Goal: Transaction & Acquisition: Purchase product/service

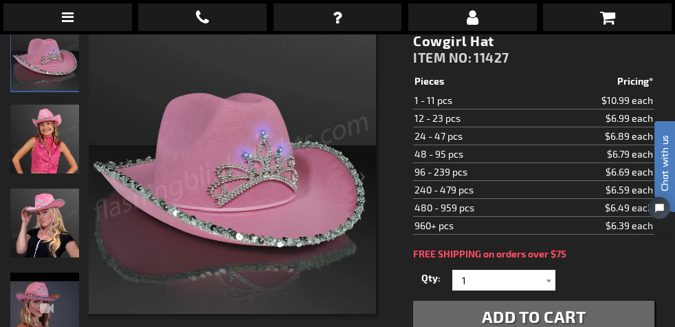
click at [37, 241] on img "Woman wearing Light Up Country Western Pink Cowgirl Hat" at bounding box center [44, 222] width 69 height 69
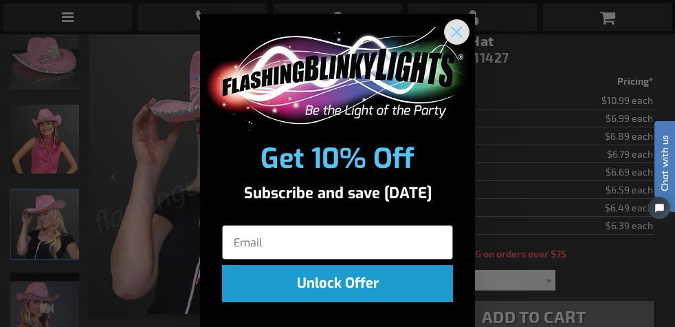
click at [452, 28] on icon "Close dialog" at bounding box center [457, 32] width 10 height 10
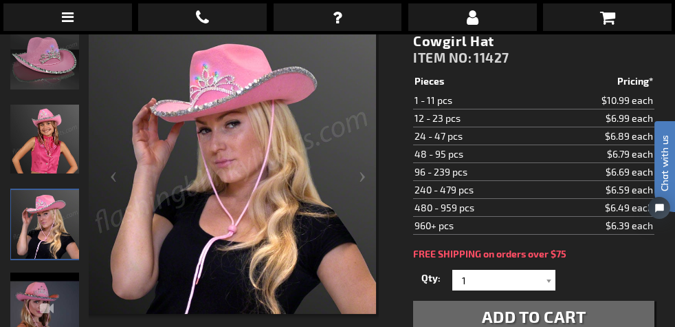
click at [43, 298] on img "Light Up Country Western Pink Cowgirl Hat" at bounding box center [44, 306] width 69 height 69
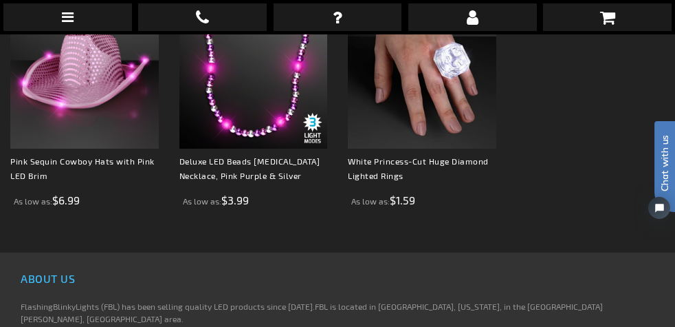
scroll to position [1055, 0]
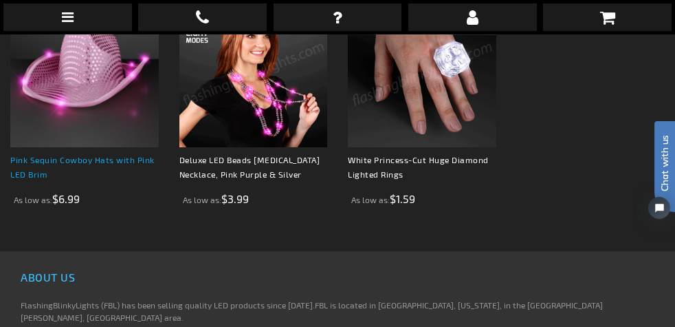
click at [112, 179] on link "Pink Sequin Cowboy Hats with Pink LED Brim" at bounding box center [82, 167] width 144 height 24
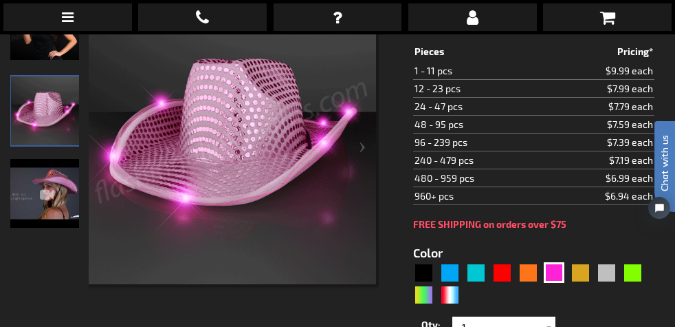
scroll to position [239, 0]
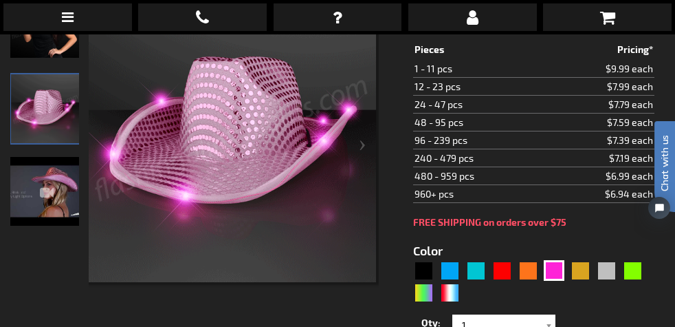
click at [58, 195] on img "Pink Sequin Cowboy Hats with Pink LED Brim" at bounding box center [44, 191] width 69 height 69
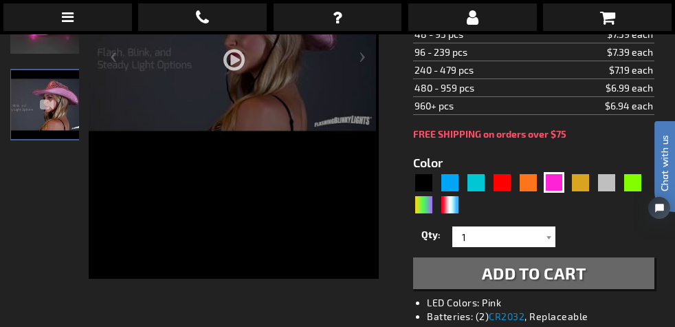
scroll to position [335, 0]
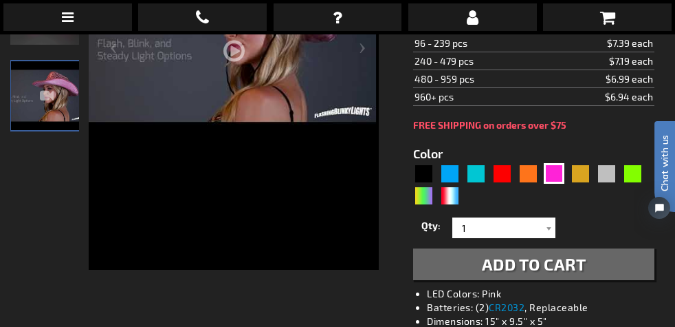
click at [529, 269] on span "Add to Cart" at bounding box center [534, 264] width 104 height 20
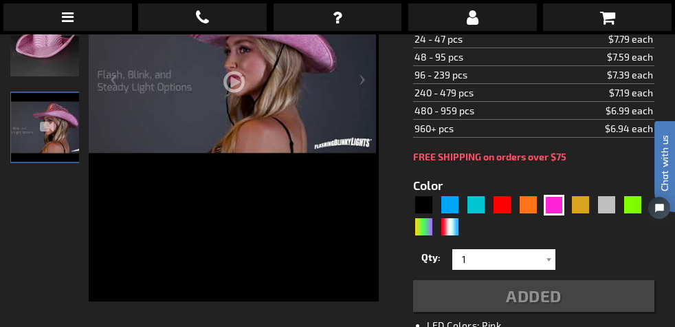
scroll to position [372, 0]
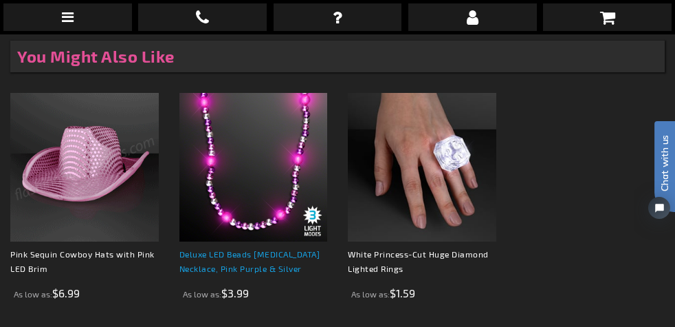
scroll to position [977, 0]
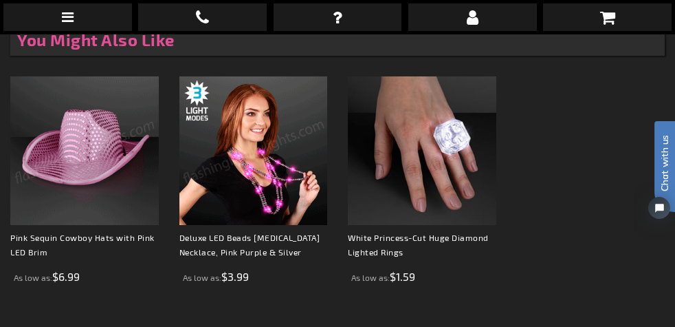
click at [249, 225] on img at bounding box center [253, 150] width 148 height 148
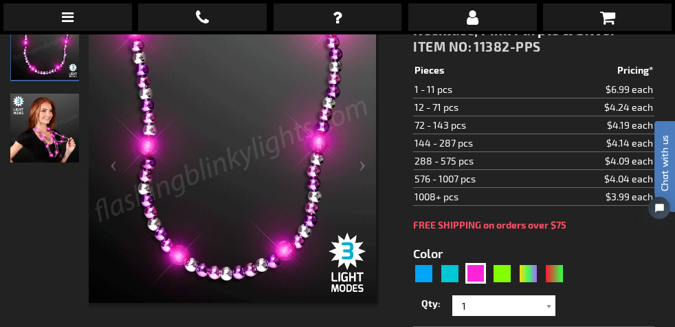
scroll to position [220, 0]
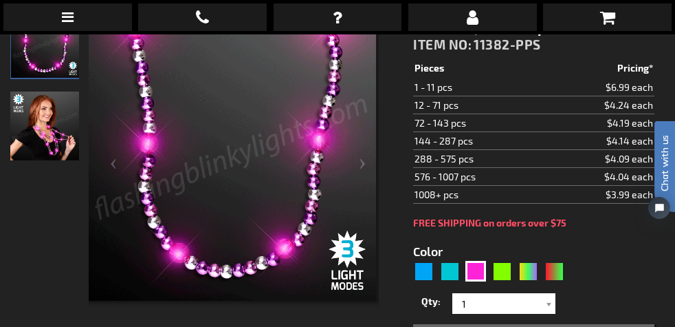
click at [39, 151] on img "Woman wearing Pink and Silver Light Up Beaded LED Necklace" at bounding box center [44, 125] width 69 height 69
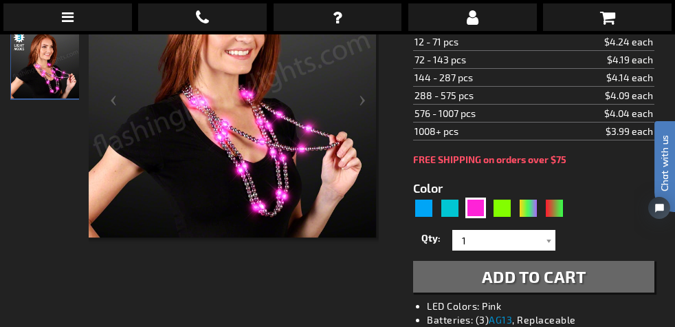
scroll to position [291, 0]
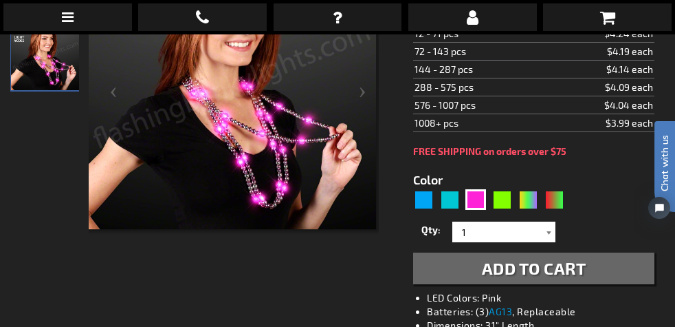
click at [544, 235] on div at bounding box center [549, 231] width 14 height 21
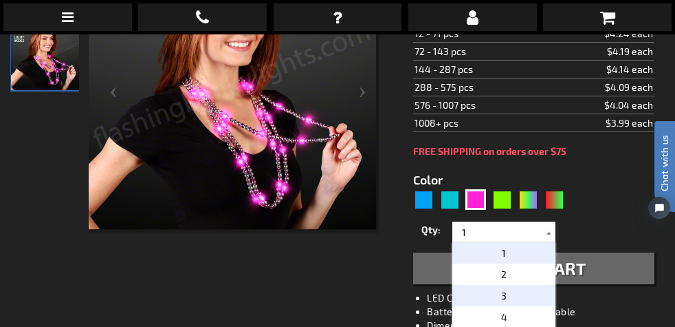
click at [504, 298] on span "3" at bounding box center [503, 295] width 5 height 12
type input "3"
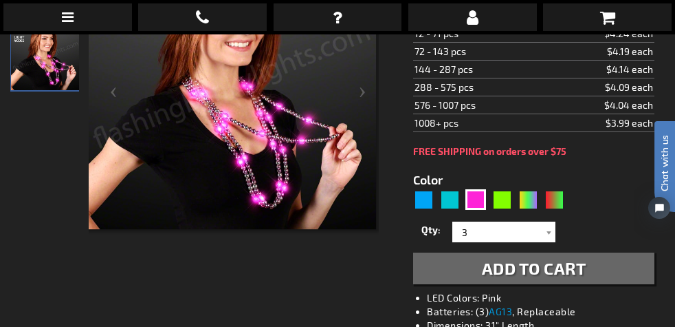
click at [533, 274] on span "Add to Cart" at bounding box center [534, 268] width 104 height 20
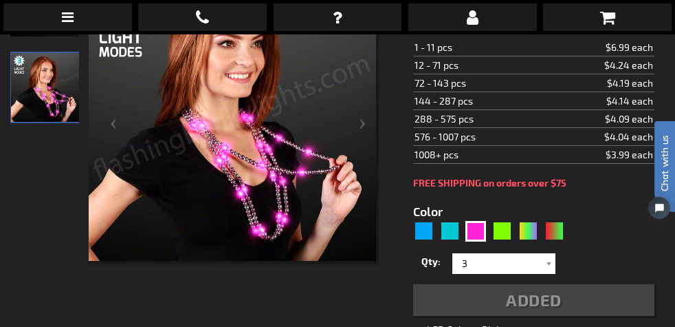
scroll to position [328, 0]
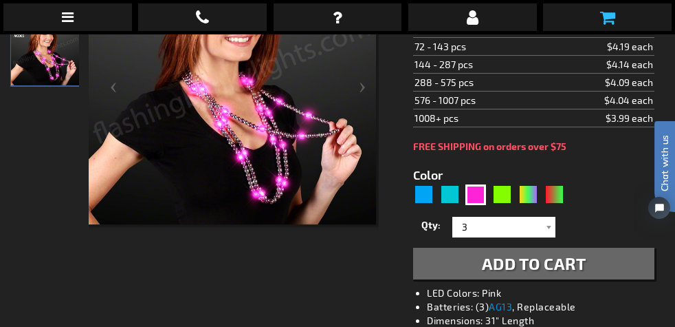
click at [611, 19] on icon at bounding box center [607, 17] width 15 height 16
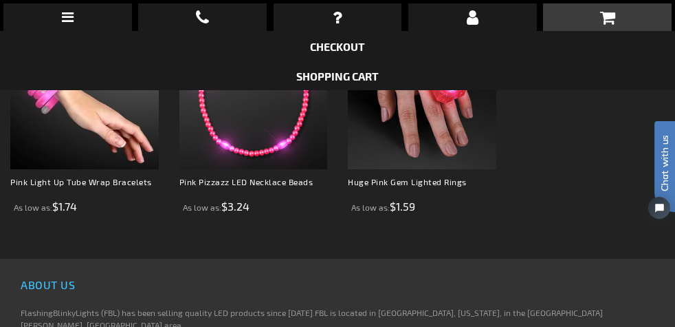
scroll to position [1039, 0]
click at [85, 224] on div "When will I get my order? Contact Us FAQ My Account login Checkout Checkout Sho…" at bounding box center [337, 163] width 675 height 327
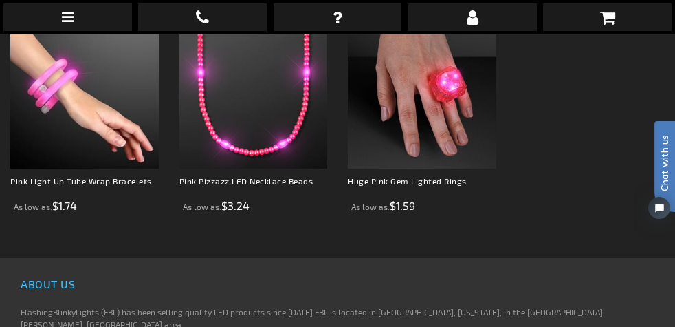
click at [98, 171] on div "When will I get my order? Contact Us FAQ My Account login Checkout Checkout Sho…" at bounding box center [337, 163] width 675 height 327
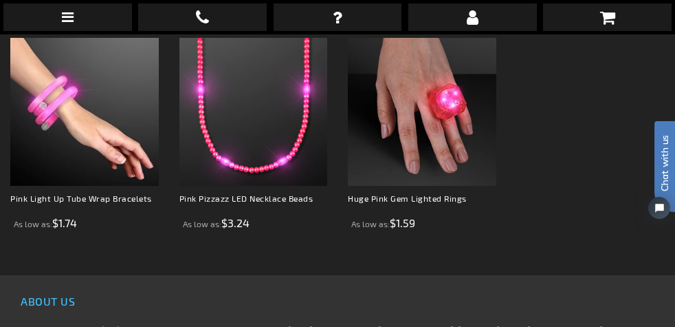
scroll to position [1026, 0]
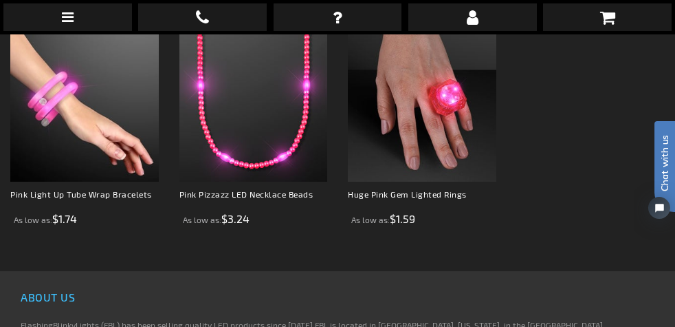
click at [66, 184] on div "When will I get my order? Contact Us FAQ My Account login Checkout Checkout Sho…" at bounding box center [337, 163] width 675 height 327
click at [54, 235] on div "When will I get my order? Contact Us FAQ My Account login Checkout Checkout Sho…" at bounding box center [337, 163] width 675 height 327
click at [393, 237] on div "When will I get my order? Contact Us FAQ My Account login Checkout Checkout Sho…" at bounding box center [337, 163] width 675 height 327
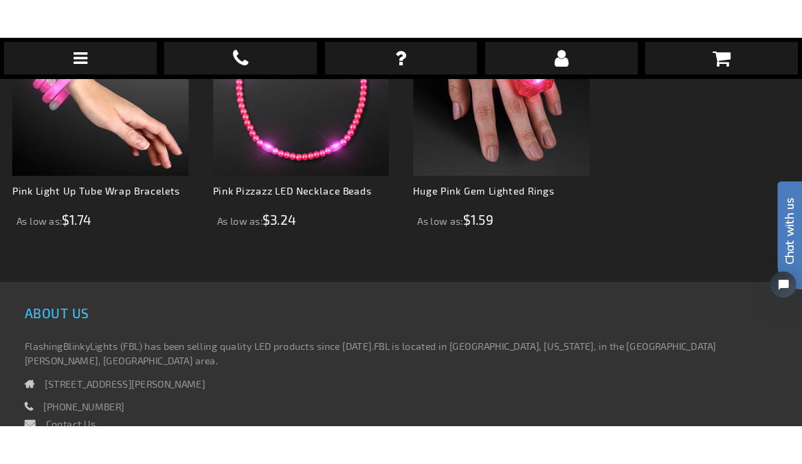
scroll to position [1092, 0]
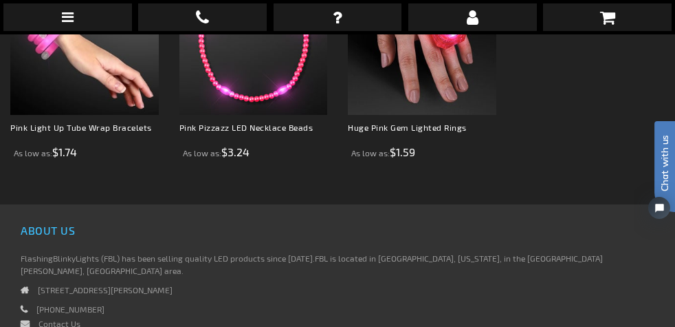
click at [271, 171] on div "When will I get my order? Contact Us FAQ My Account login Checkout Checkout Sho…" at bounding box center [337, 163] width 675 height 327
click at [268, 122] on div "When will I get my order? Contact Us FAQ My Account login Checkout Checkout Sho…" at bounding box center [337, 163] width 675 height 327
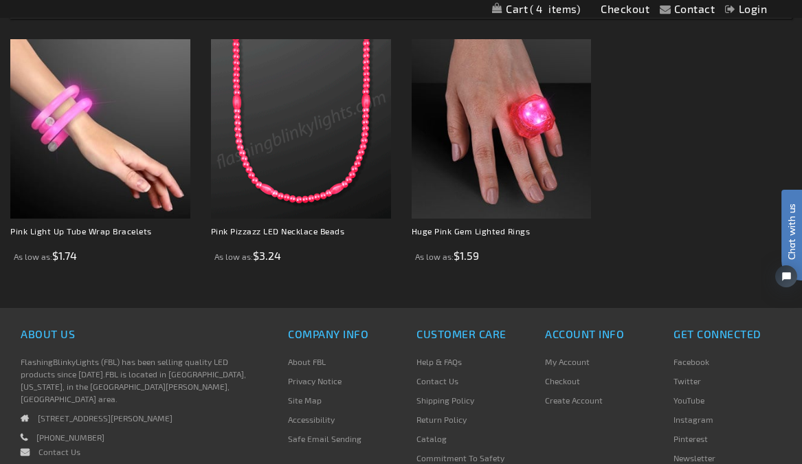
scroll to position [1425, 0]
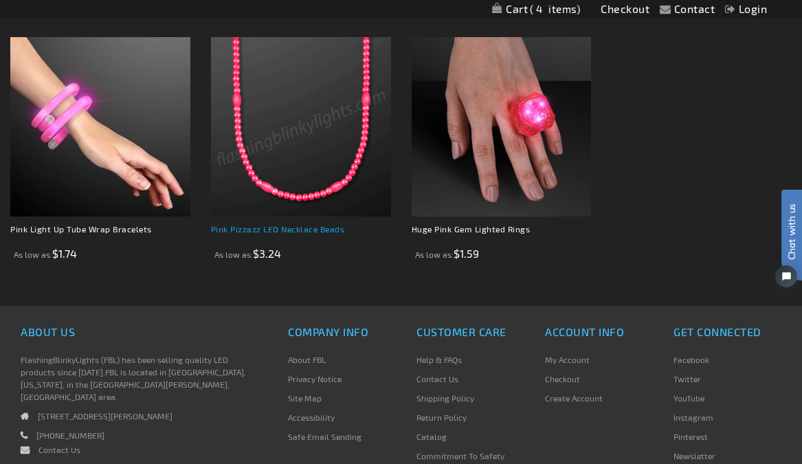
click at [272, 234] on link "Pink Pizzazz LED Necklace Beads" at bounding box center [278, 229] width 134 height 10
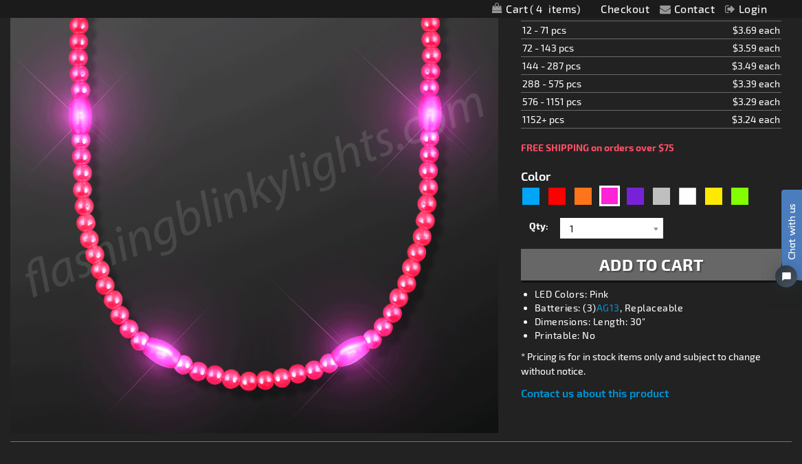
scroll to position [260, 0]
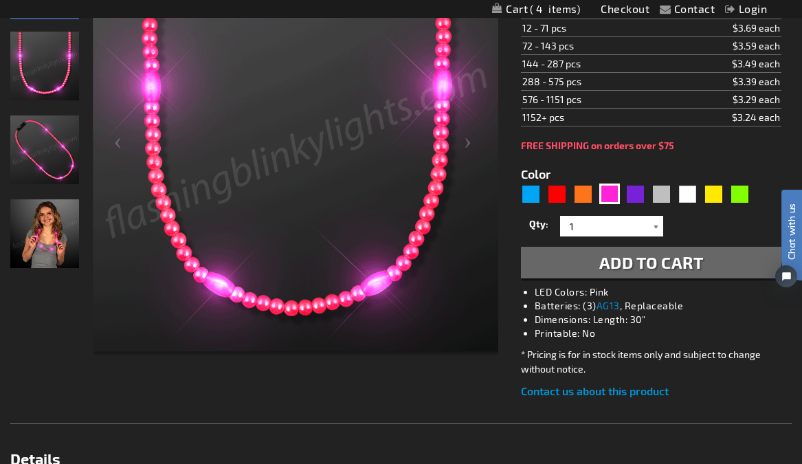
click at [658, 232] on div at bounding box center [657, 226] width 14 height 21
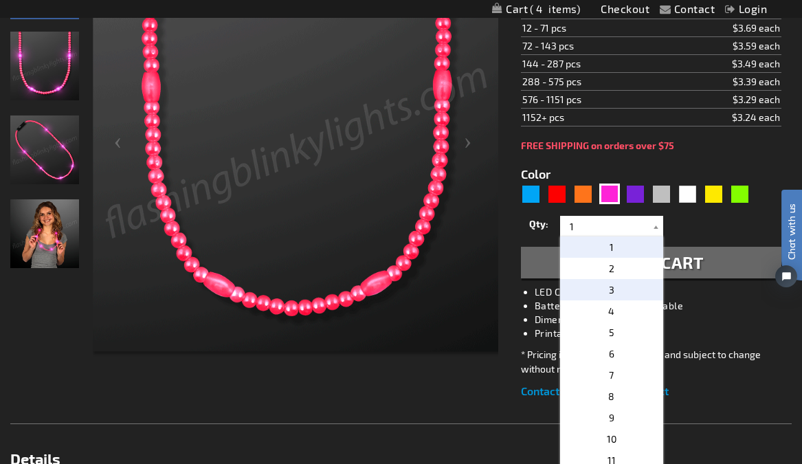
click at [630, 286] on p "3" at bounding box center [611, 289] width 103 height 21
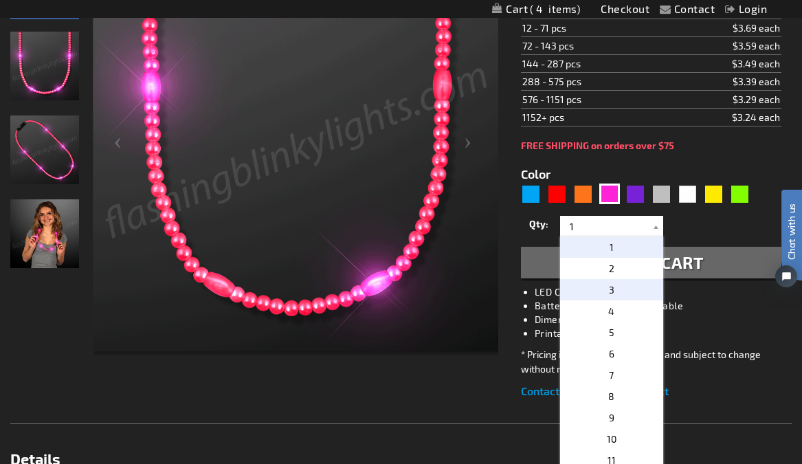
type input "3"
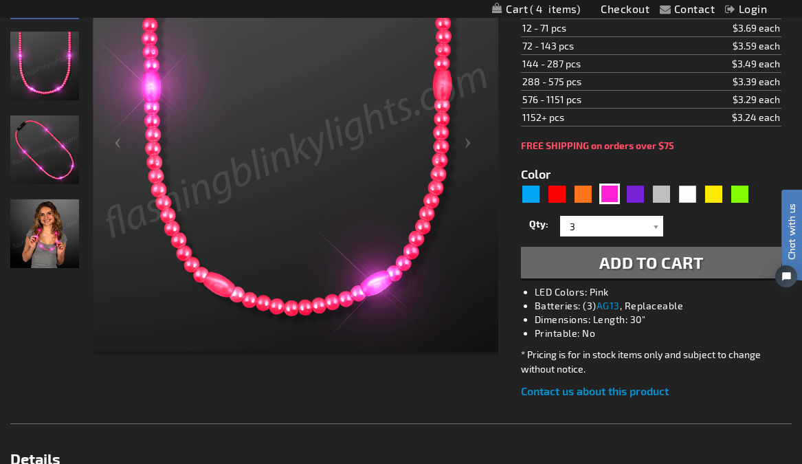
click at [648, 272] on span "Add to Cart" at bounding box center [651, 262] width 104 height 20
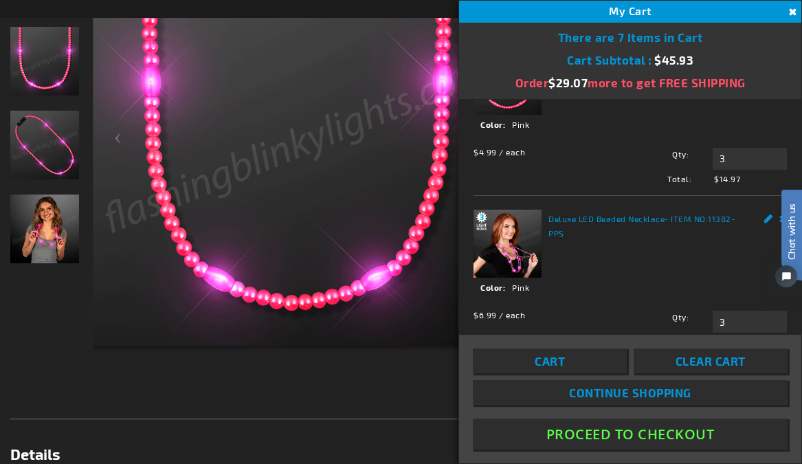
scroll to position [0, 0]
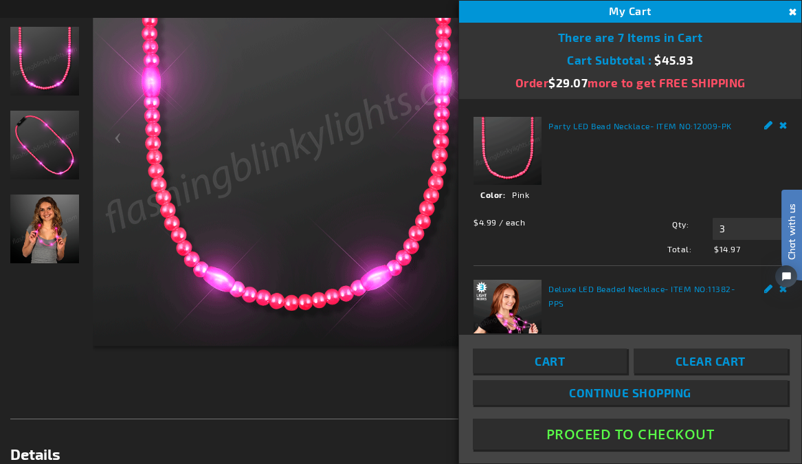
click at [248, 407] on div "Checkout as a new customer Creating an account has many benefits: See order and…" at bounding box center [401, 457] width 782 height 1061
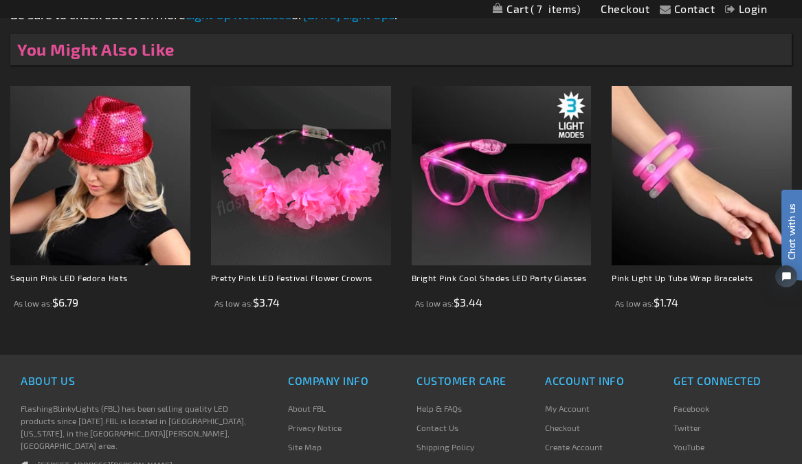
scroll to position [935, 0]
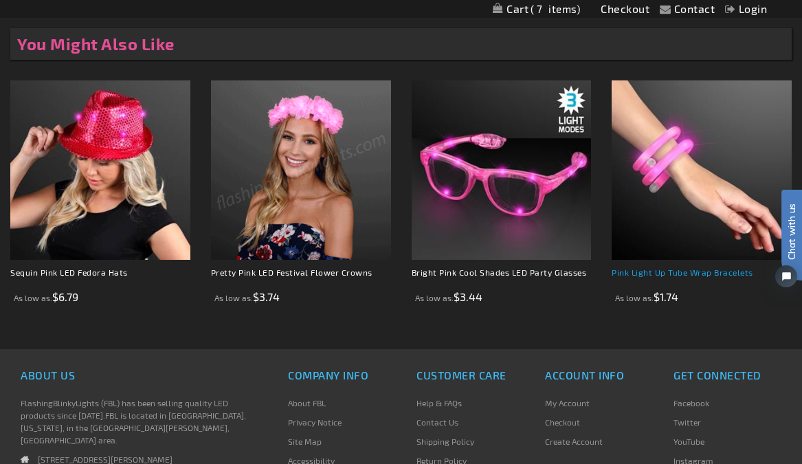
click at [657, 277] on link "Pink Light Up Tube Wrap Bracelets" at bounding box center [683, 272] width 142 height 10
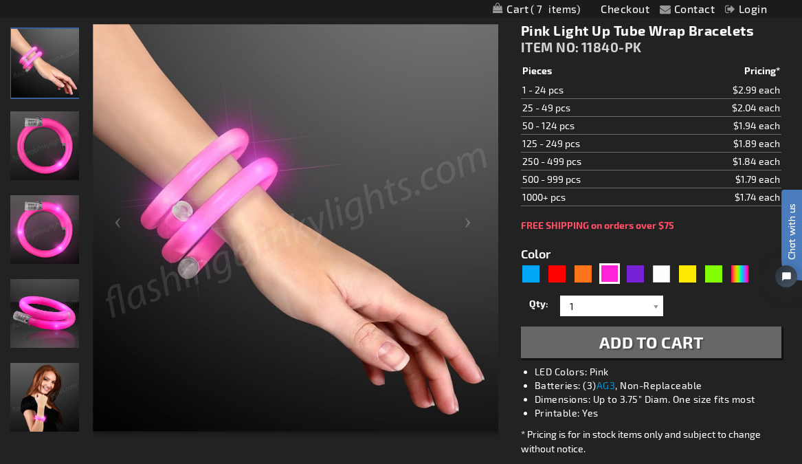
click at [651, 340] on span "Add to Cart" at bounding box center [651, 342] width 104 height 20
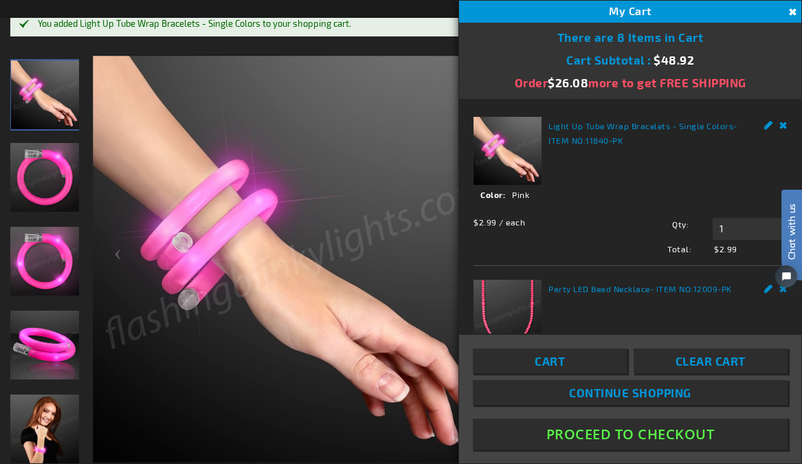
click at [423, 174] on img at bounding box center [296, 259] width 406 height 406
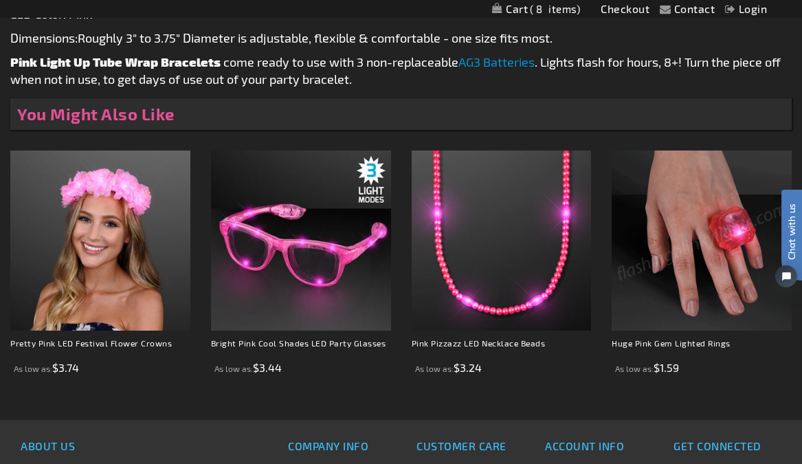
scroll to position [932, 0]
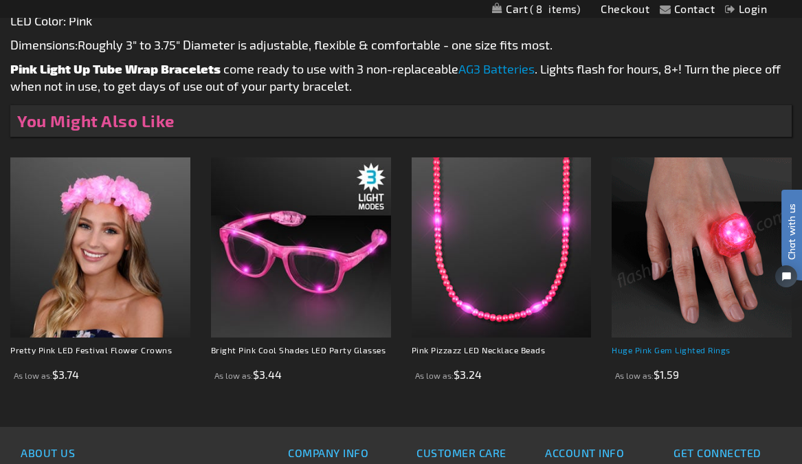
click at [645, 355] on link "Huge Pink Gem Lighted Rings" at bounding box center [671, 350] width 119 height 10
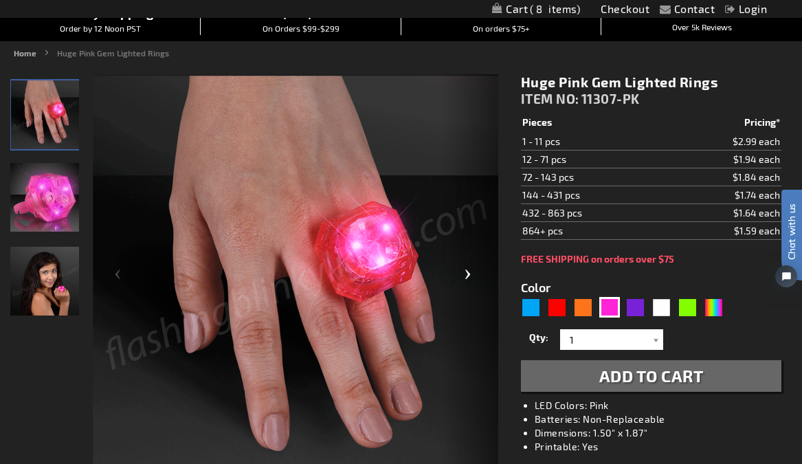
scroll to position [181, 0]
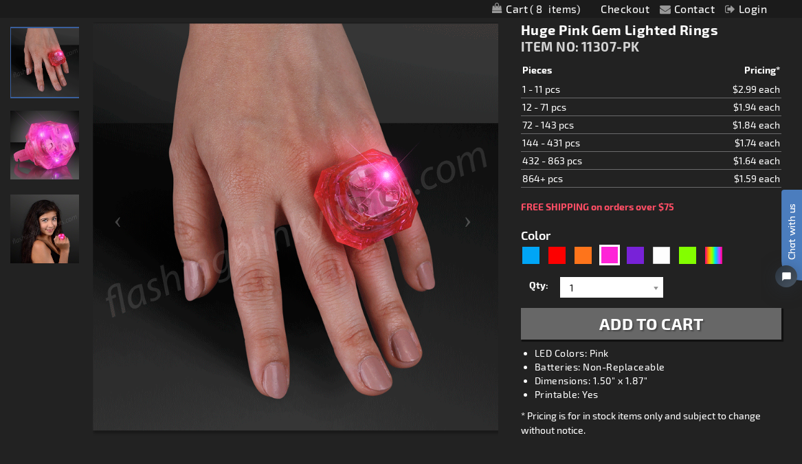
click at [619, 324] on span "Add to Cart" at bounding box center [651, 323] width 104 height 20
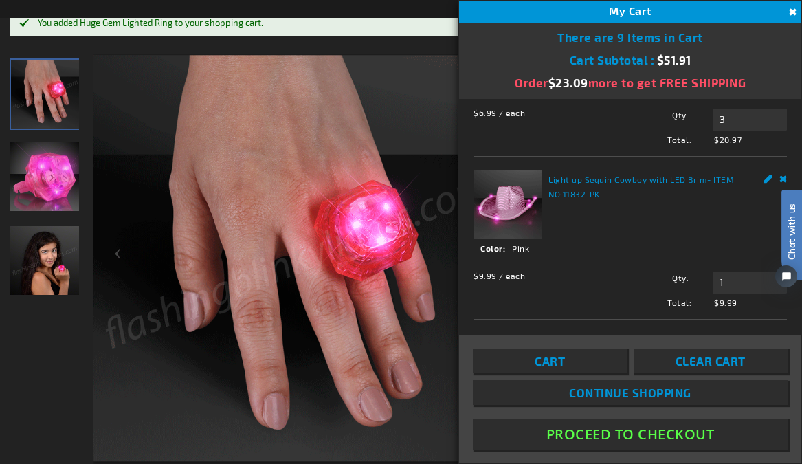
scroll to position [632, 0]
click at [631, 178] on link "Light up Sequin Cowboy with LED Brim" at bounding box center [628, 180] width 159 height 10
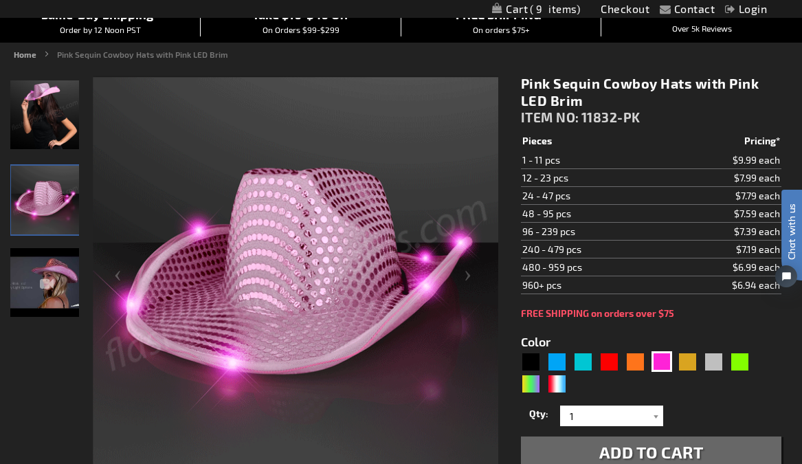
scroll to position [128, 0]
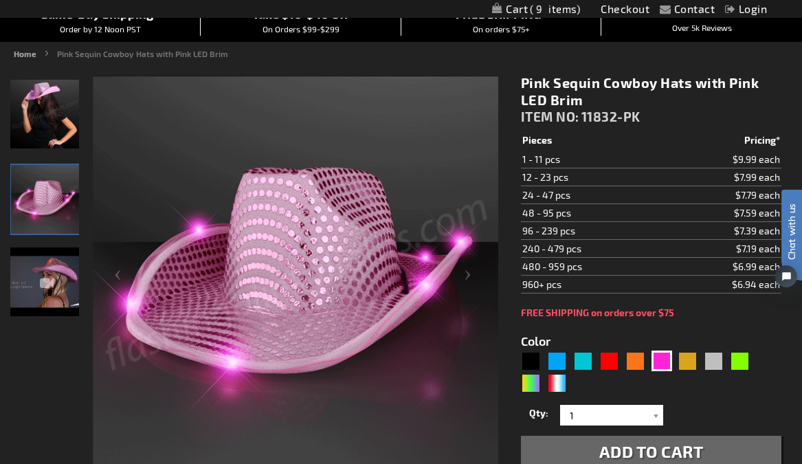
click at [57, 294] on img "Pink Sequin Cowboy Hats with Pink LED Brim" at bounding box center [44, 281] width 69 height 69
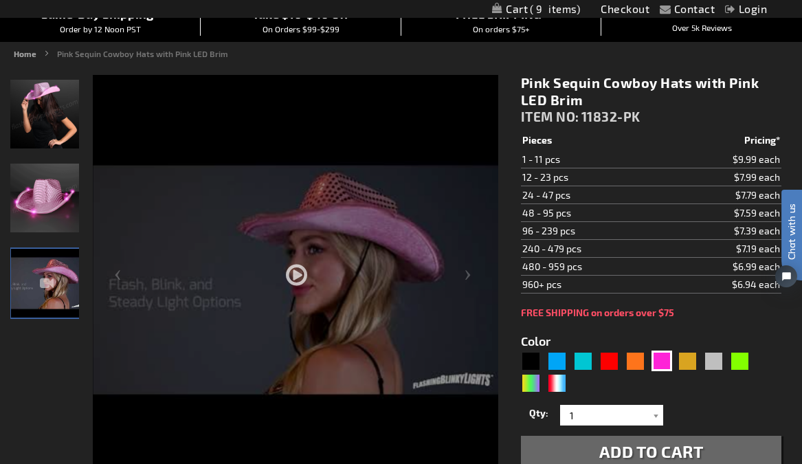
click at [298, 269] on div at bounding box center [296, 319] width 406 height 488
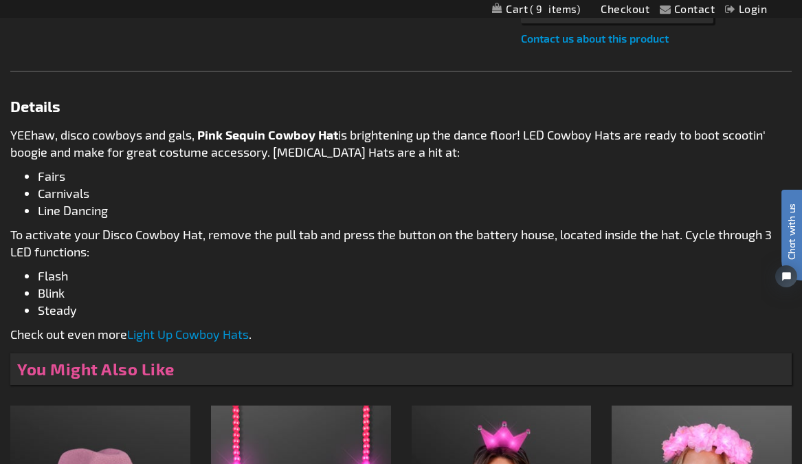
scroll to position [740, 0]
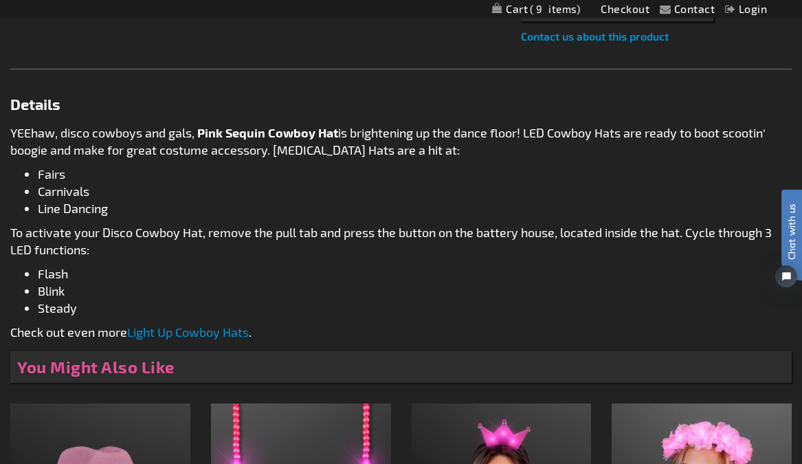
click at [187, 340] on link "Light Up Cowboy Hats" at bounding box center [188, 331] width 122 height 15
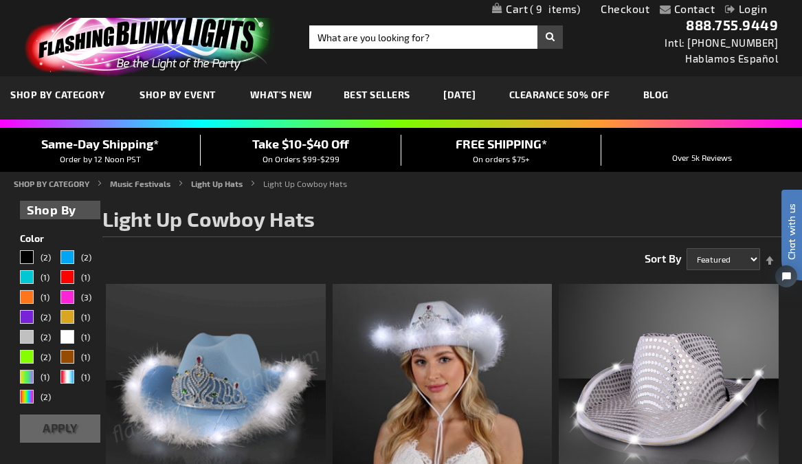
click at [534, 5] on span "9" at bounding box center [555, 9] width 50 height 12
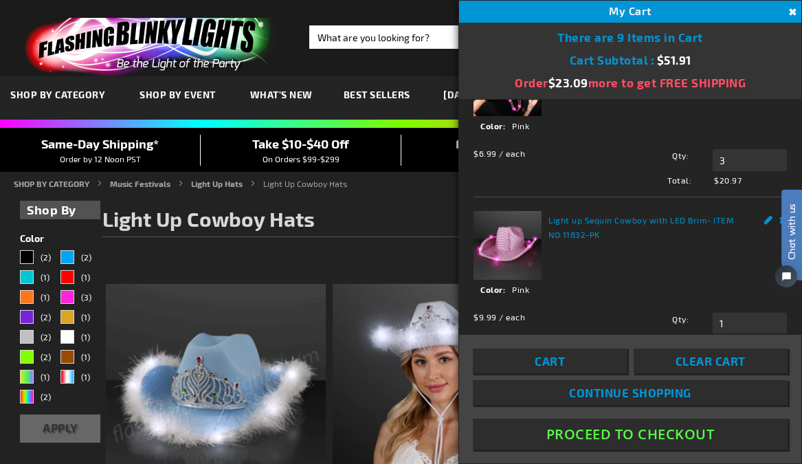
scroll to position [555, 0]
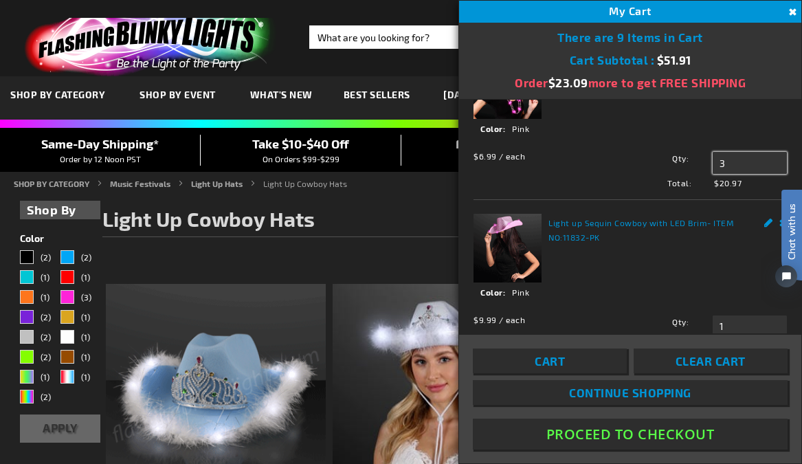
click at [733, 174] on input "3" at bounding box center [750, 163] width 74 height 22
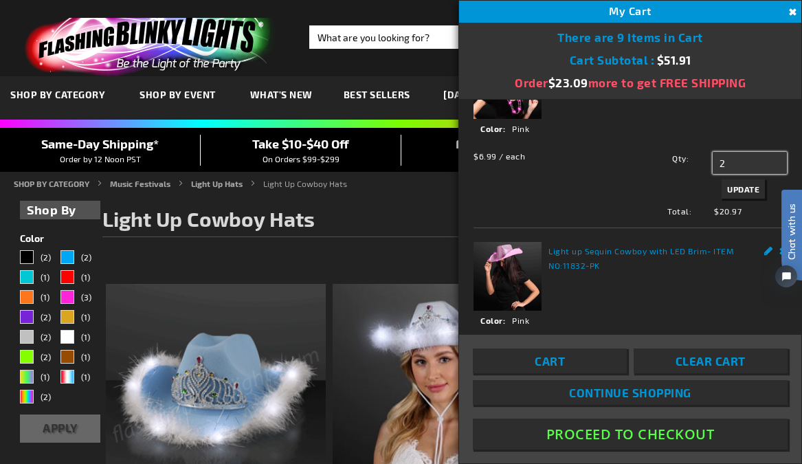
type input "2"
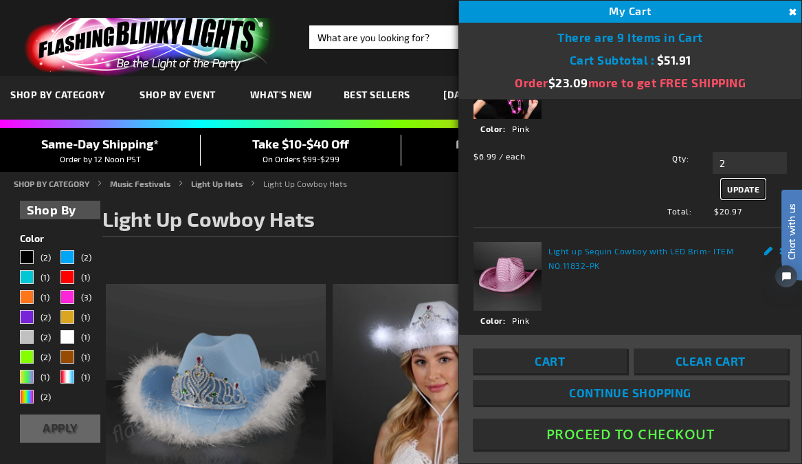
click at [729, 194] on span "Update" at bounding box center [743, 189] width 32 height 10
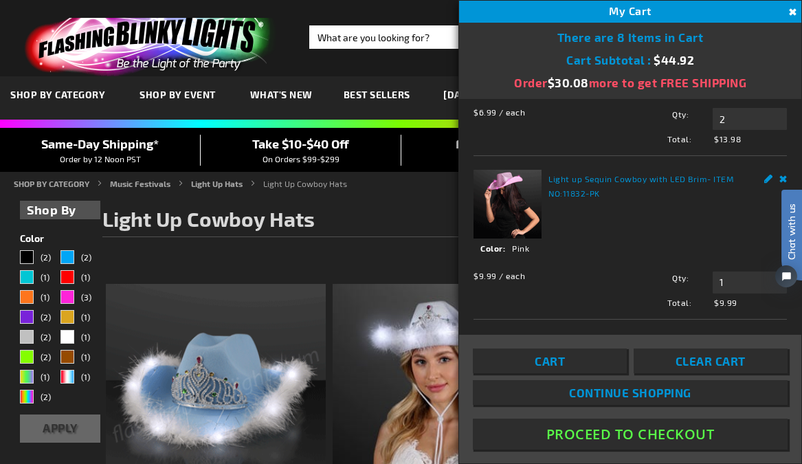
scroll to position [634, 0]
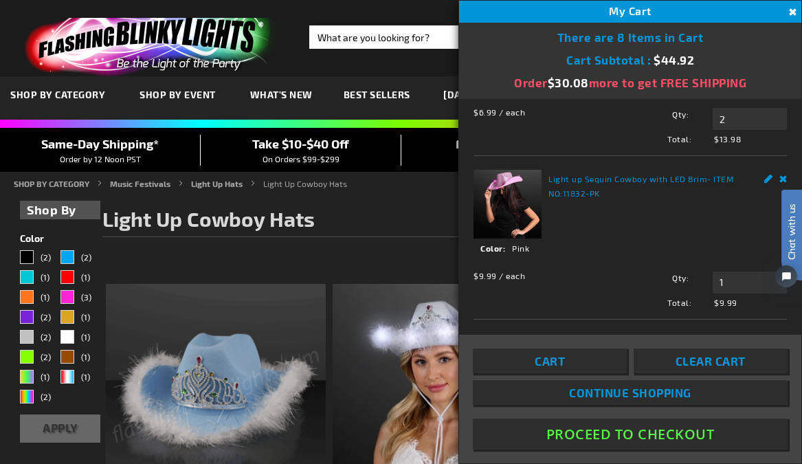
click at [590, 432] on button "Proceed To Checkout" at bounding box center [630, 434] width 315 height 31
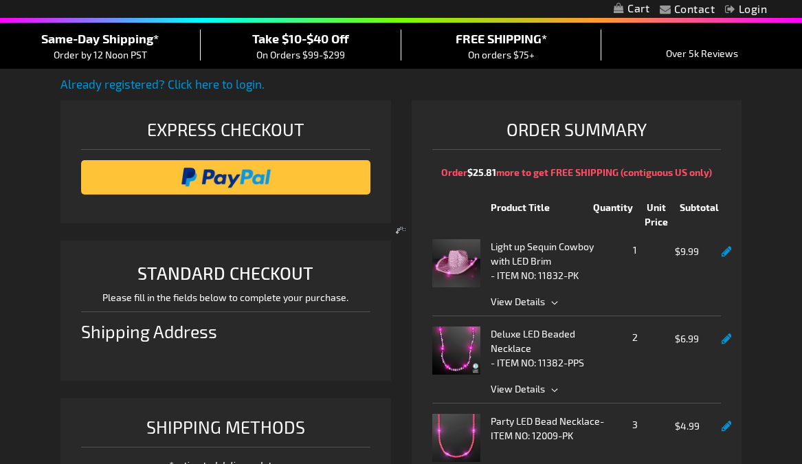
select select "US"
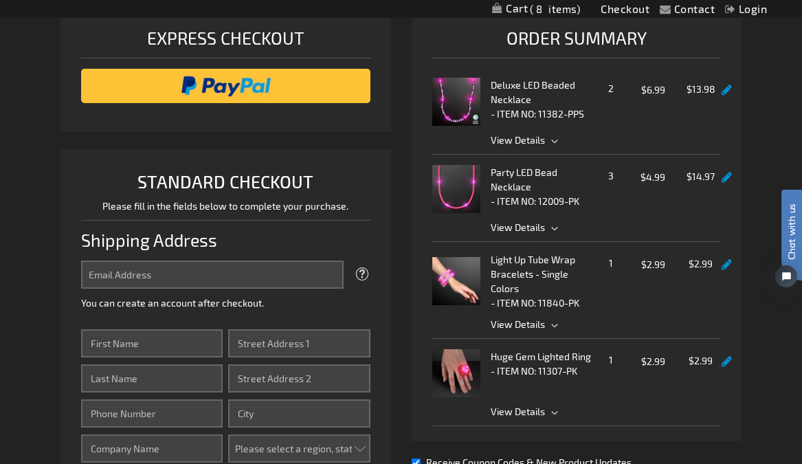
scroll to position [201, 0]
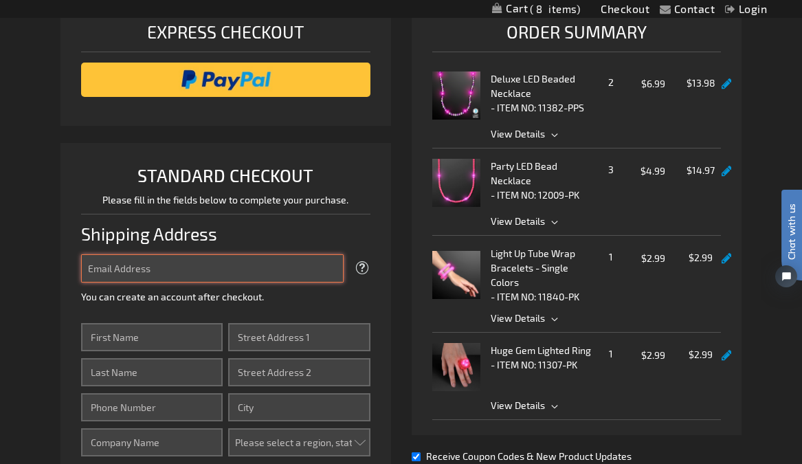
click at [254, 283] on input "Email Address" at bounding box center [212, 268] width 263 height 28
type input "[EMAIL_ADDRESS][DOMAIN_NAME]"
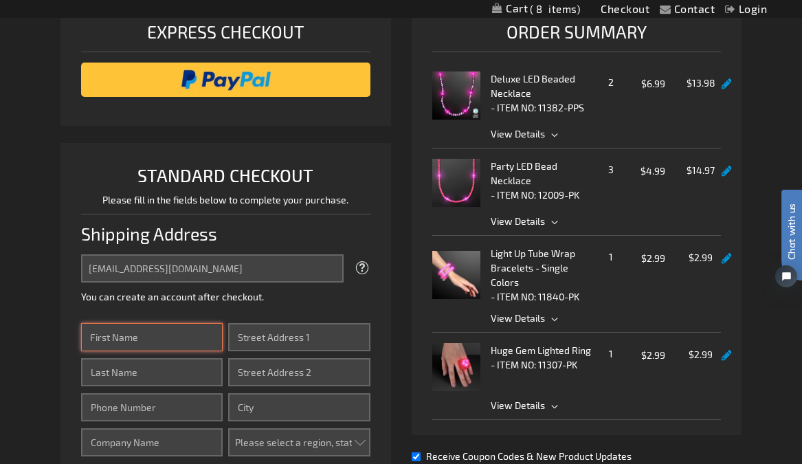
click at [190, 351] on input "First Name" at bounding box center [152, 337] width 142 height 28
type input "Liz"
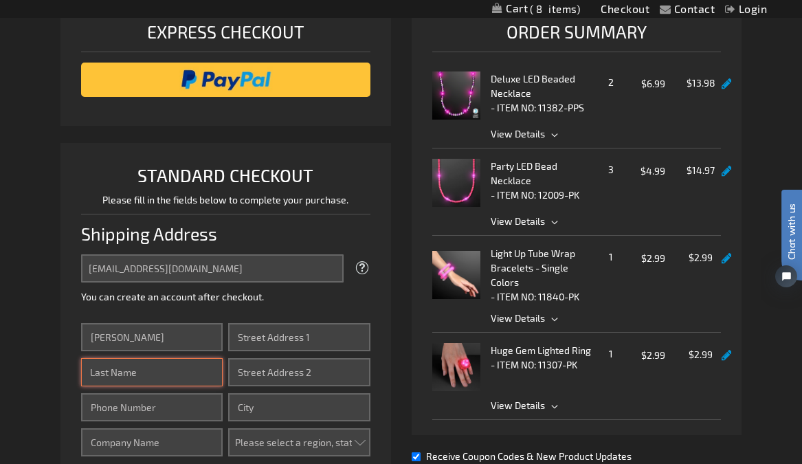
type input "Woody-Remington"
type input "7723217018"
type input "38428 White Oaks Lane"
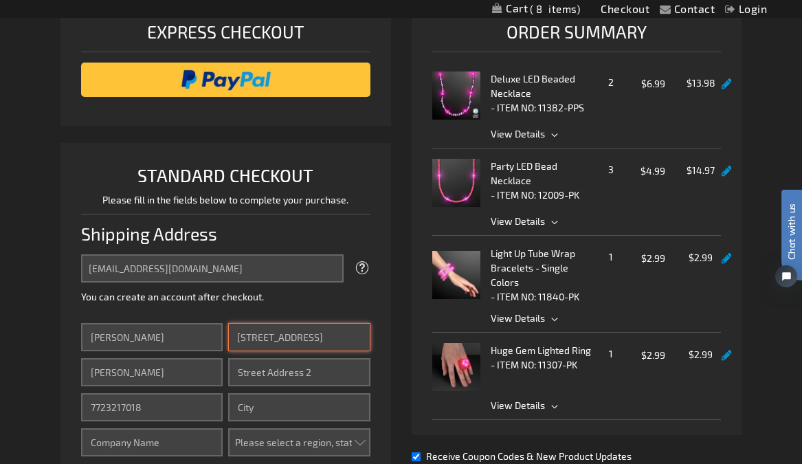
type input "Vero Beach"
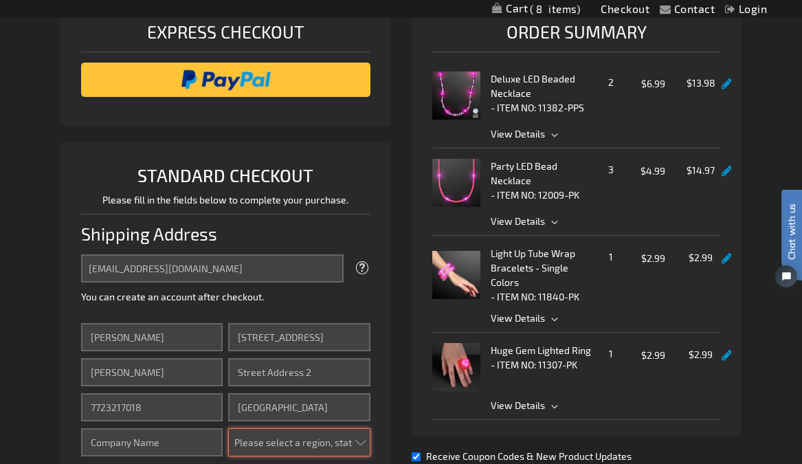
select select "18"
type input "32961"
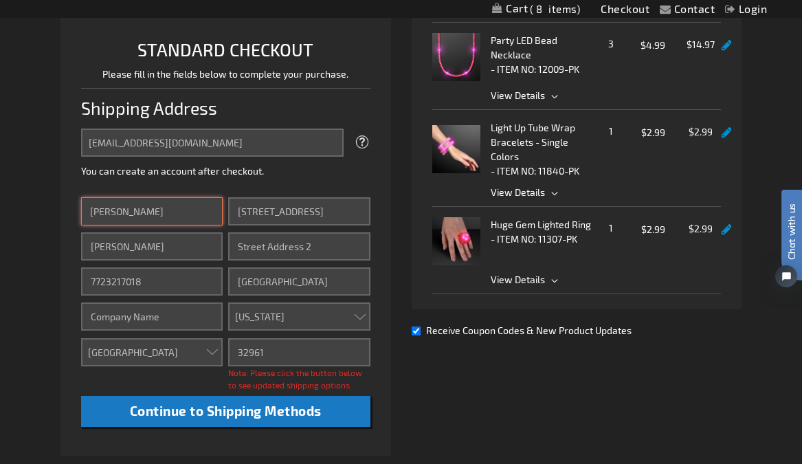
scroll to position [329, 0]
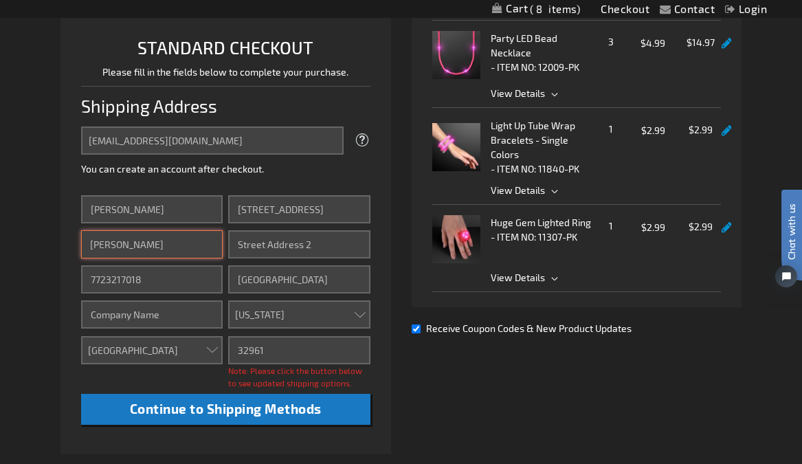
click at [122, 258] on input "Woody-Remington" at bounding box center [152, 244] width 142 height 28
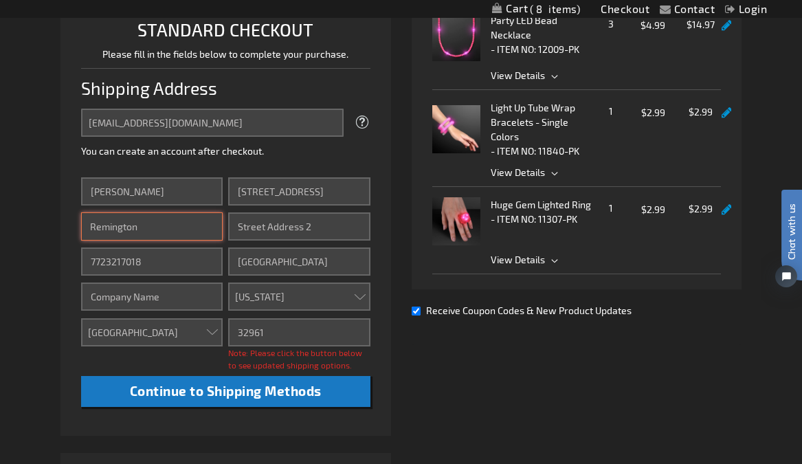
scroll to position [348, 0]
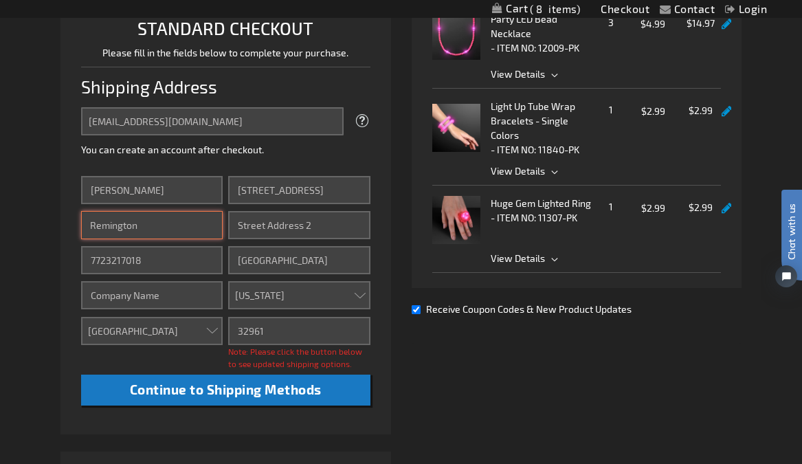
type input "Remington"
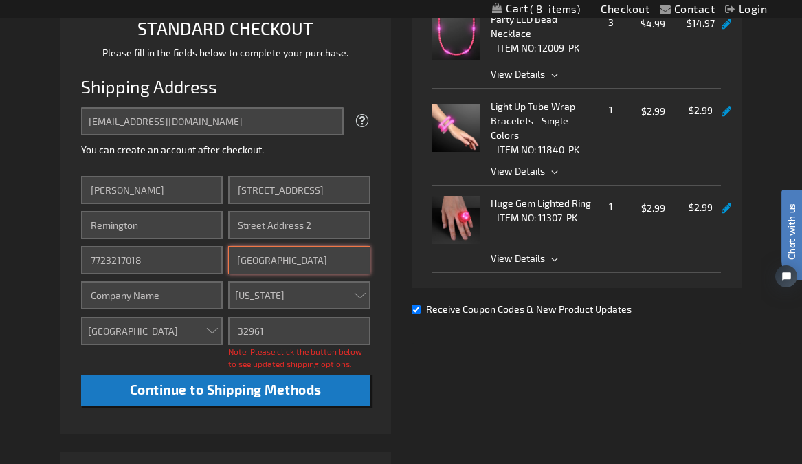
click at [295, 274] on input "Vero Beach" at bounding box center [299, 260] width 142 height 28
type input "CLAYTON"
click at [282, 309] on select "Please select a region, state or province. Alabama Alaska Arizona Arkansas Cali…" at bounding box center [299, 295] width 142 height 28
select select "43"
click at [228, 309] on select "Please select a region, state or province. Alabama Alaska Arizona Arkansas Cali…" at bounding box center [299, 295] width 142 height 28
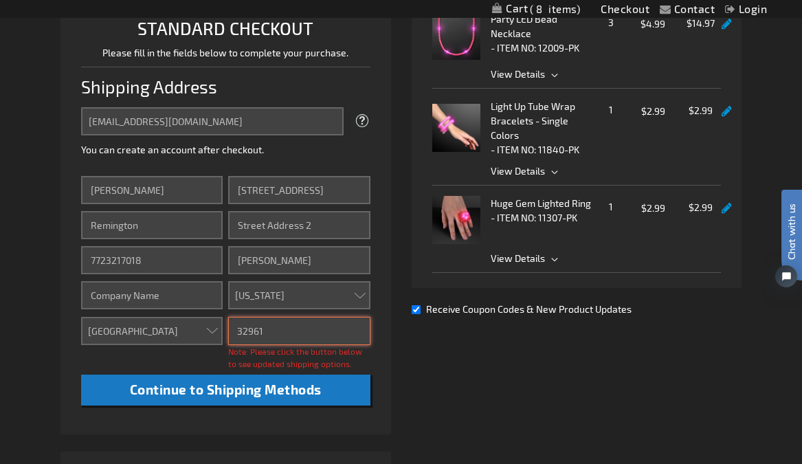
click at [266, 345] on input "32961" at bounding box center [299, 331] width 142 height 28
type input "3"
type input "13624-2244"
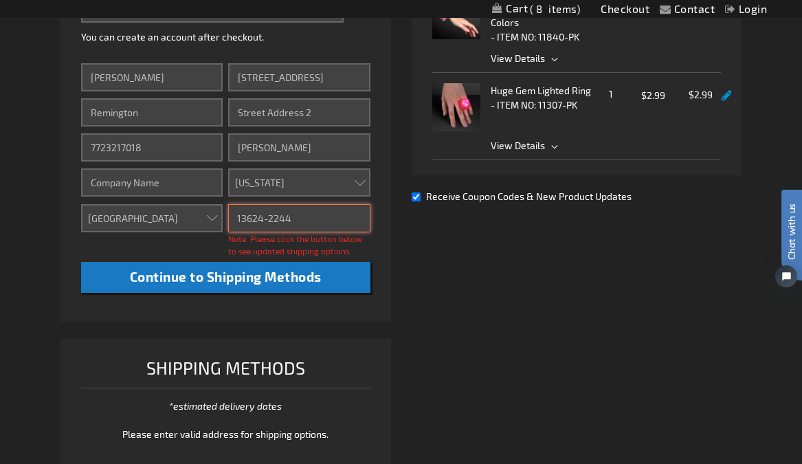
scroll to position [464, 0]
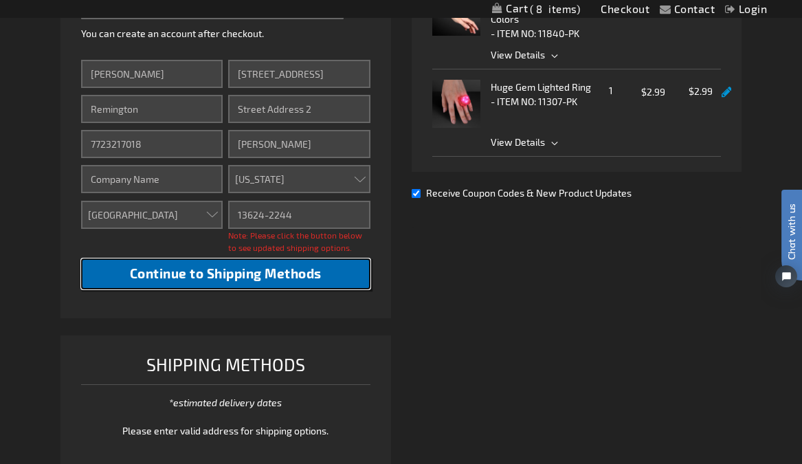
click at [237, 281] on span "Continue to Shipping Methods" at bounding box center [226, 273] width 192 height 16
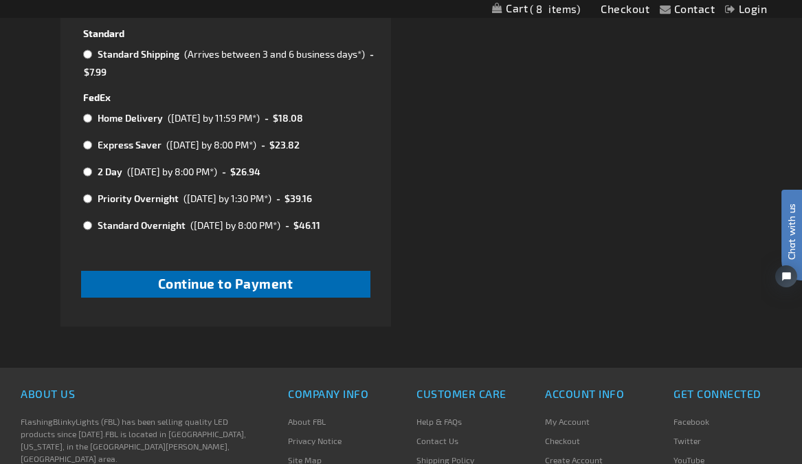
scroll to position [839, 0]
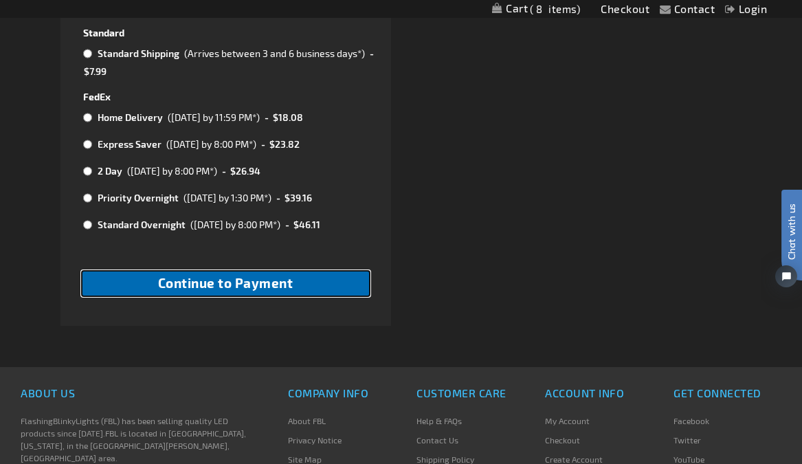
click at [247, 291] on span "Continue to Payment" at bounding box center [225, 283] width 135 height 16
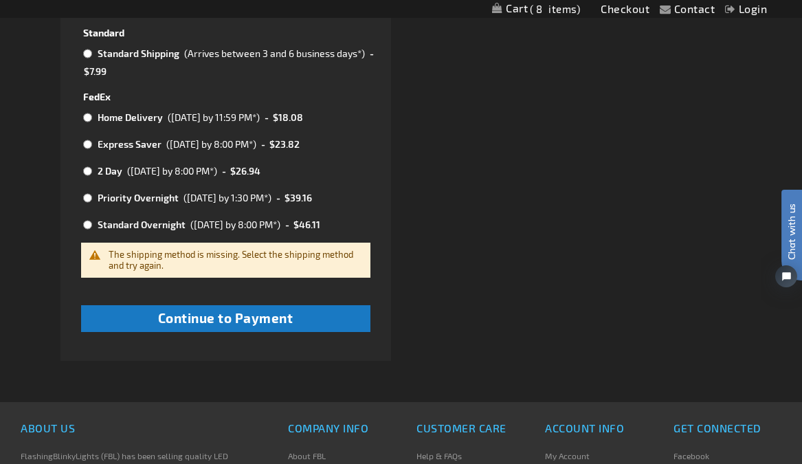
click at [87, 59] on input "radio" at bounding box center [87, 53] width 9 height 11
radio input "true"
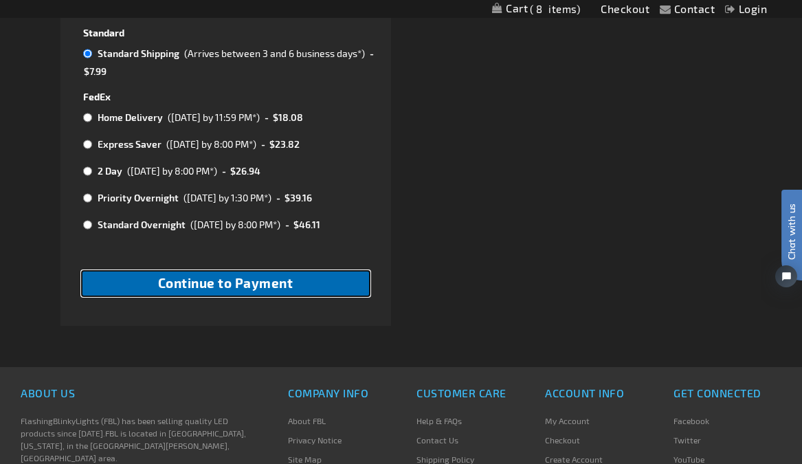
click at [203, 291] on span "Continue to Payment" at bounding box center [225, 283] width 135 height 16
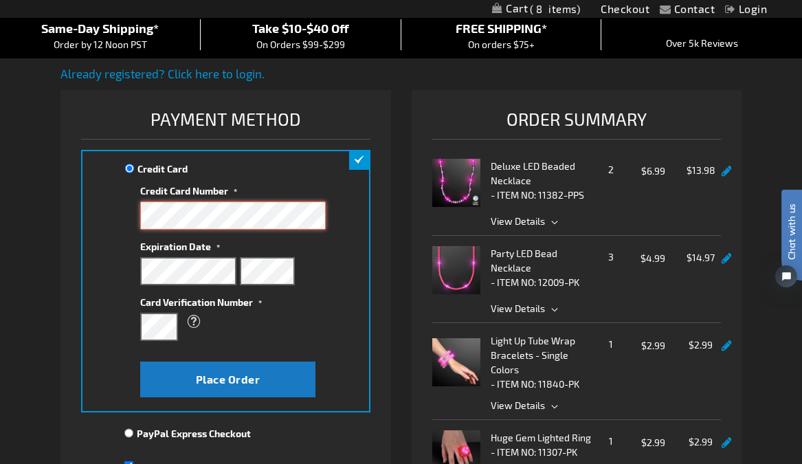
scroll to position [121, 0]
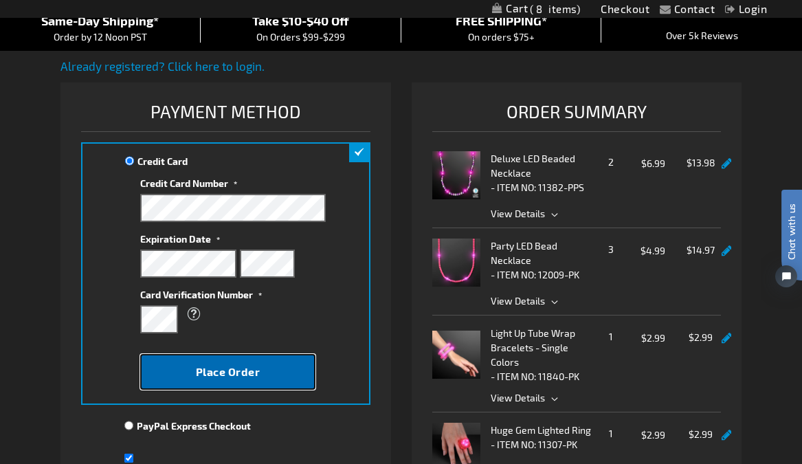
click at [229, 378] on span "Place Order" at bounding box center [228, 371] width 65 height 13
